Goal: Navigation & Orientation: Find specific page/section

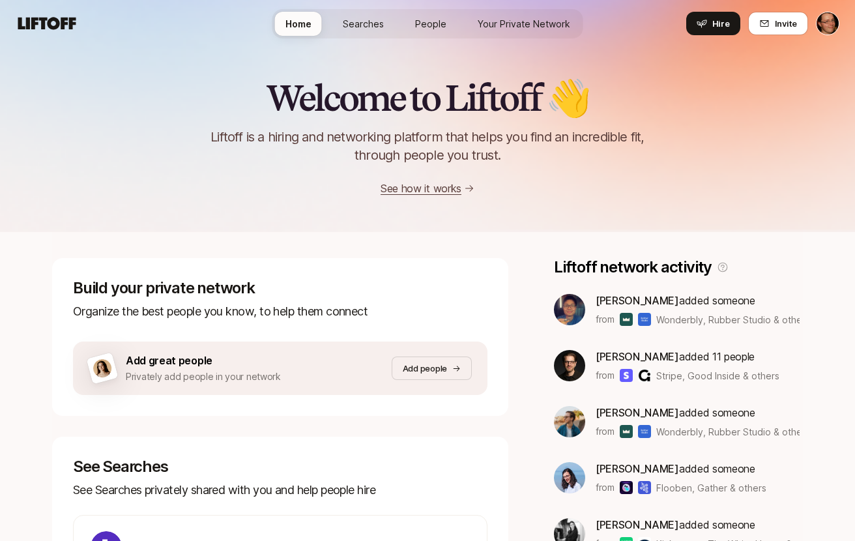
click at [418, 32] on link "People" at bounding box center [431, 24] width 52 height 24
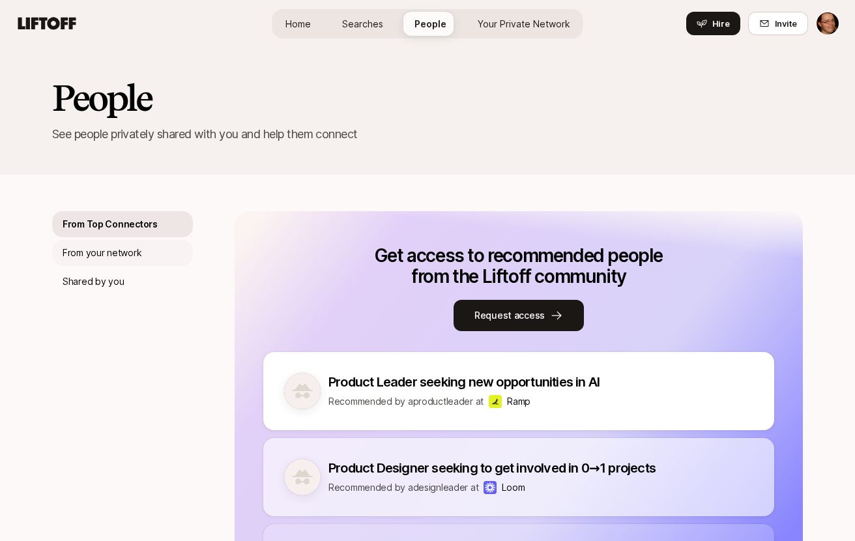
click at [116, 254] on p "From your network" at bounding box center [102, 253] width 79 height 16
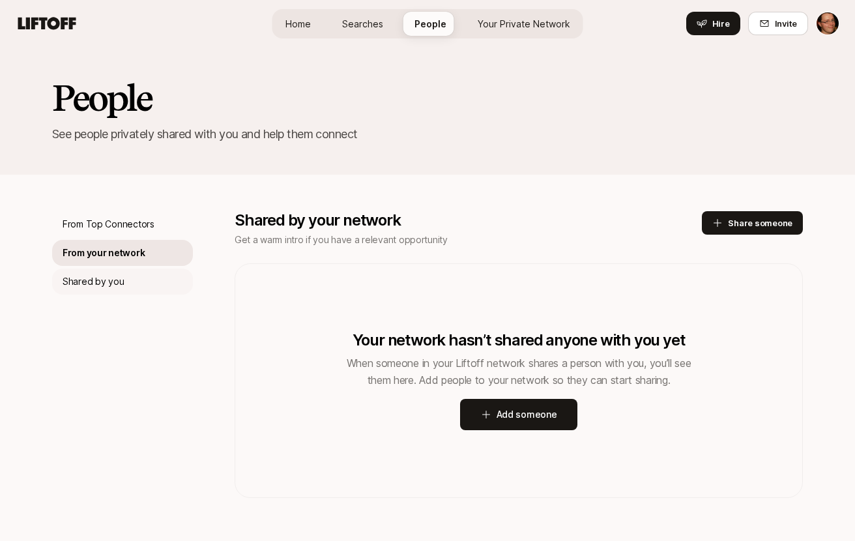
click at [72, 286] on p "Shared by you" at bounding box center [93, 282] width 61 height 16
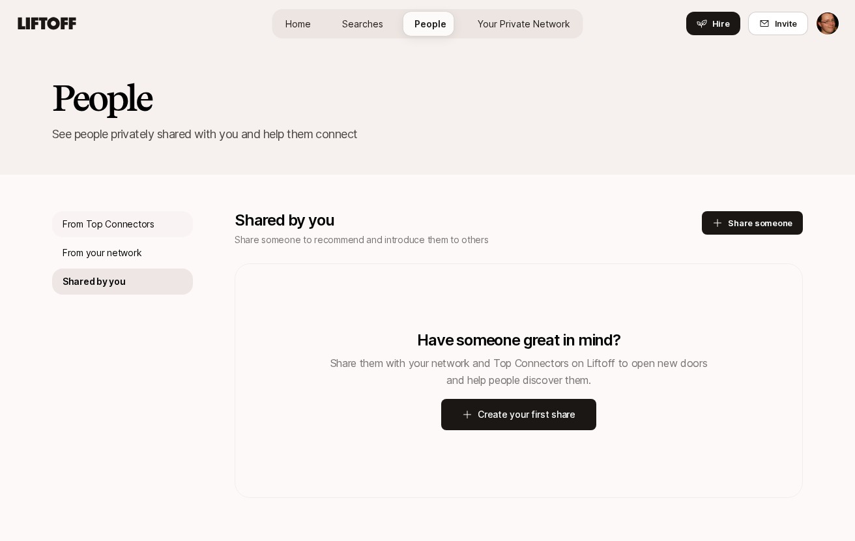
click at [91, 222] on p "From Top Connectors" at bounding box center [109, 224] width 92 height 16
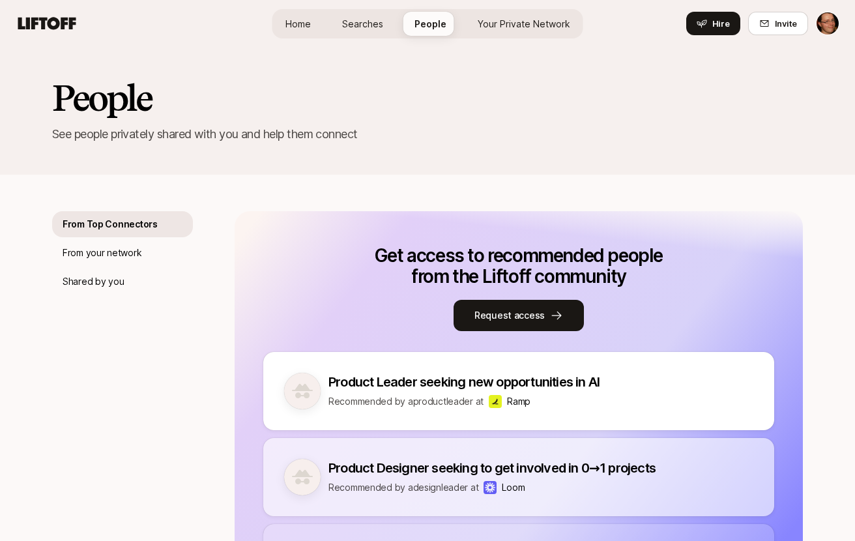
click at [346, 17] on span "Searches" at bounding box center [362, 24] width 41 height 14
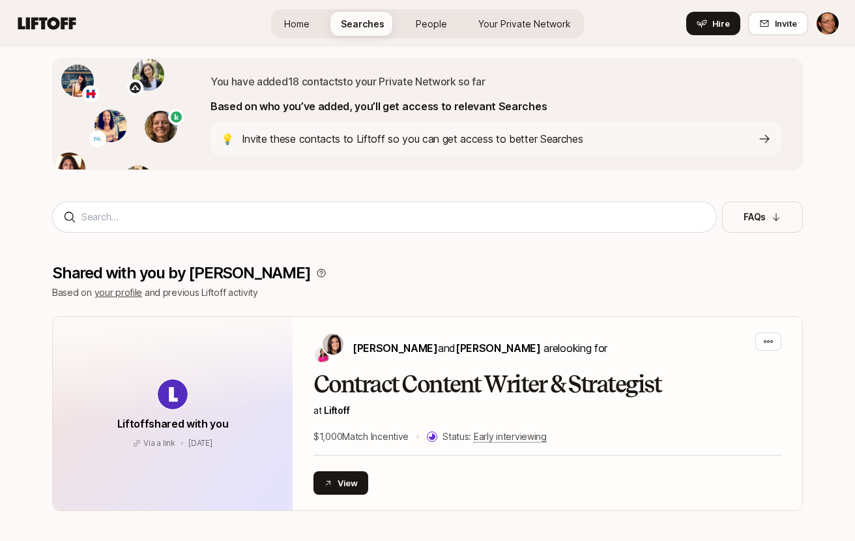
scroll to position [10, 0]
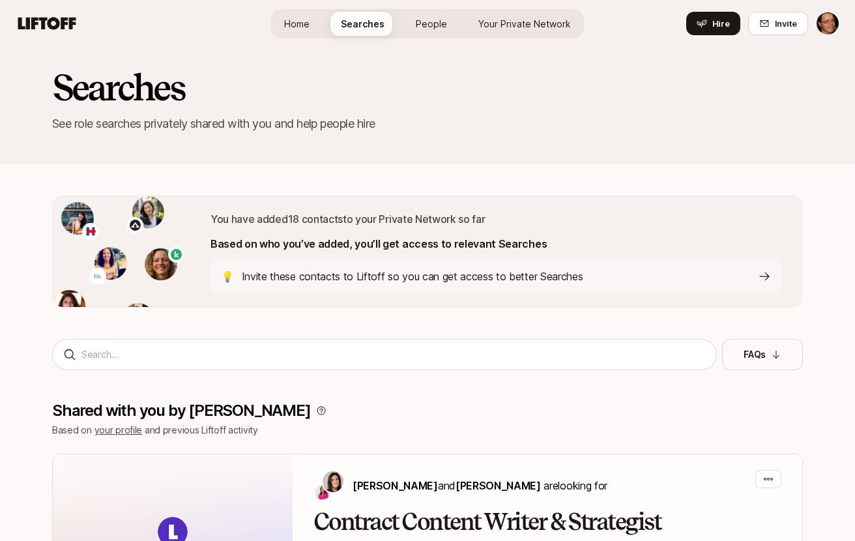
click at [300, 33] on link "Home" at bounding box center [297, 24] width 46 height 24
